Goal: Navigation & Orientation: Find specific page/section

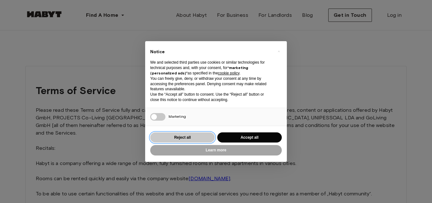
click at [185, 138] on button "Reject all" at bounding box center [182, 137] width 64 height 10
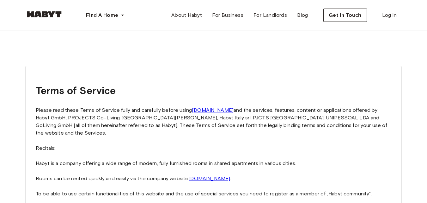
scroll to position [1473, 0]
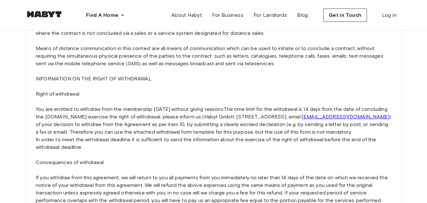
click at [45, 14] on img at bounding box center [44, 14] width 38 height 6
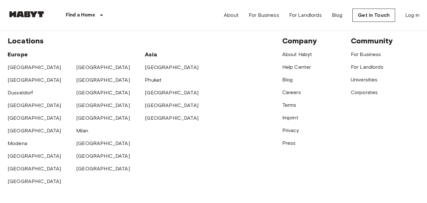
scroll to position [1608, 0]
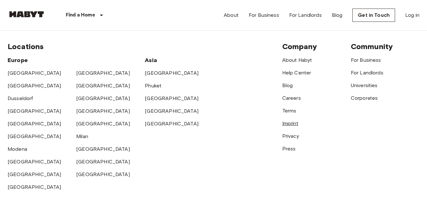
click at [288, 126] on link "Imprint" at bounding box center [290, 123] width 16 height 6
